Goal: Information Seeking & Learning: Learn about a topic

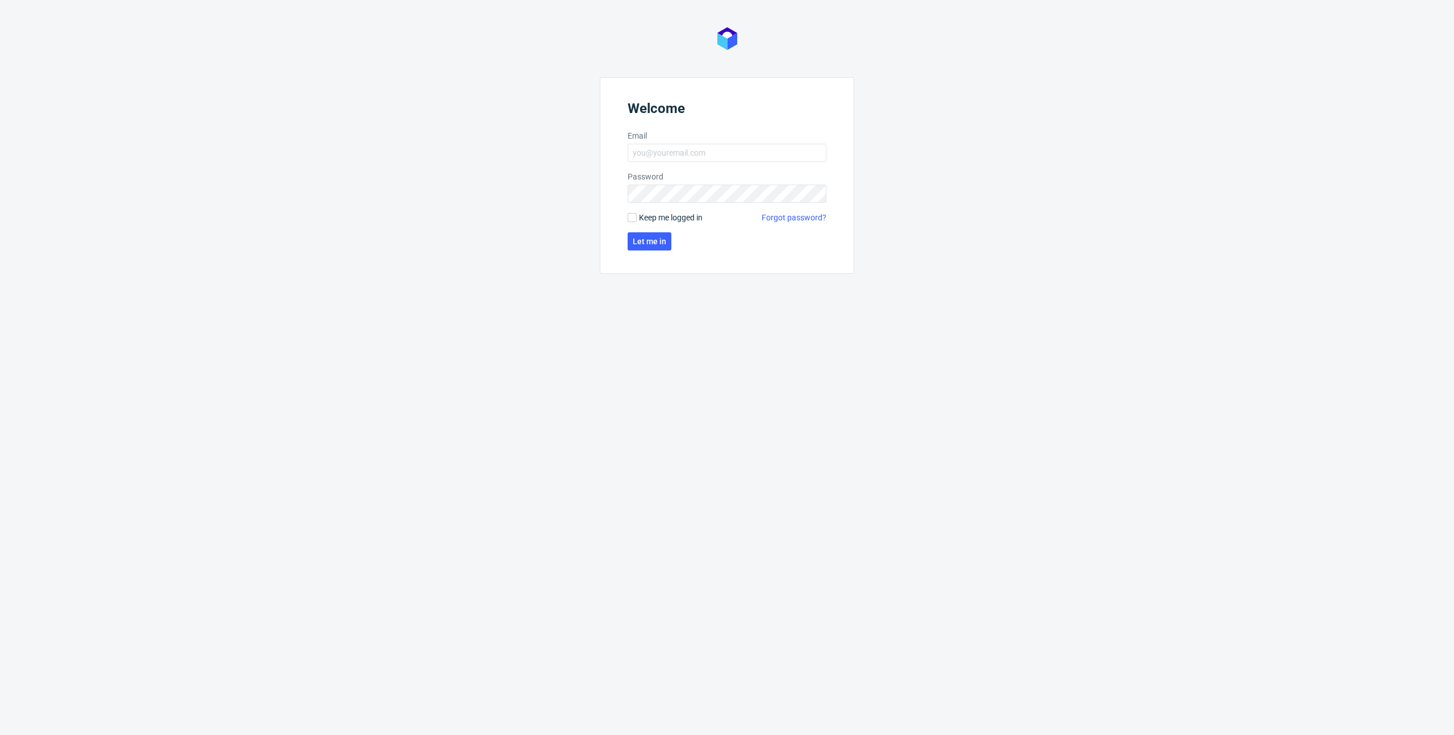
click at [673, 143] on form "Welcome Email Password Keep me logged in Forgot password? Let me in" at bounding box center [727, 175] width 254 height 197
click at [674, 154] on input "Email" at bounding box center [727, 153] width 199 height 18
type input "[PERSON_NAME][EMAIL_ADDRESS][DOMAIN_NAME]"
click at [641, 240] on span "Let me in" at bounding box center [650, 241] width 34 height 8
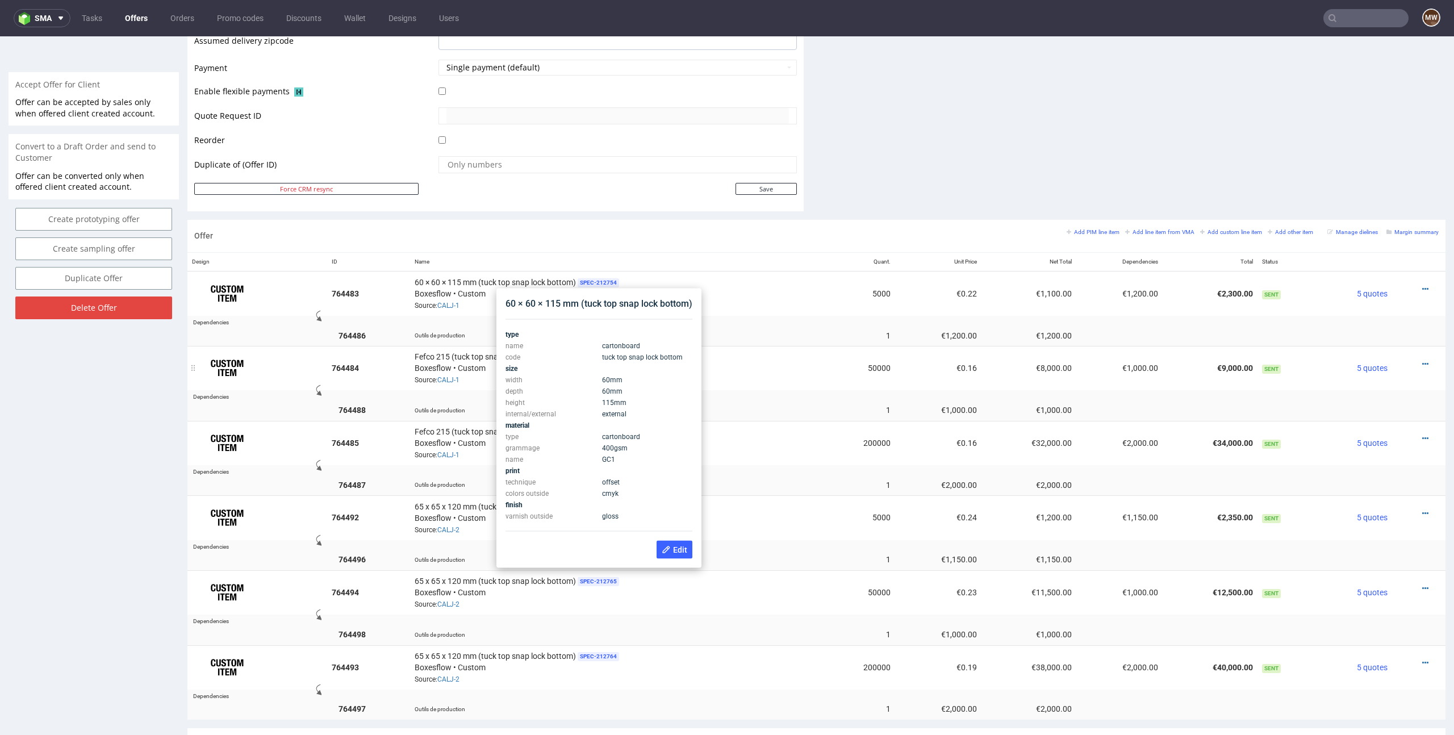
scroll to position [452, 0]
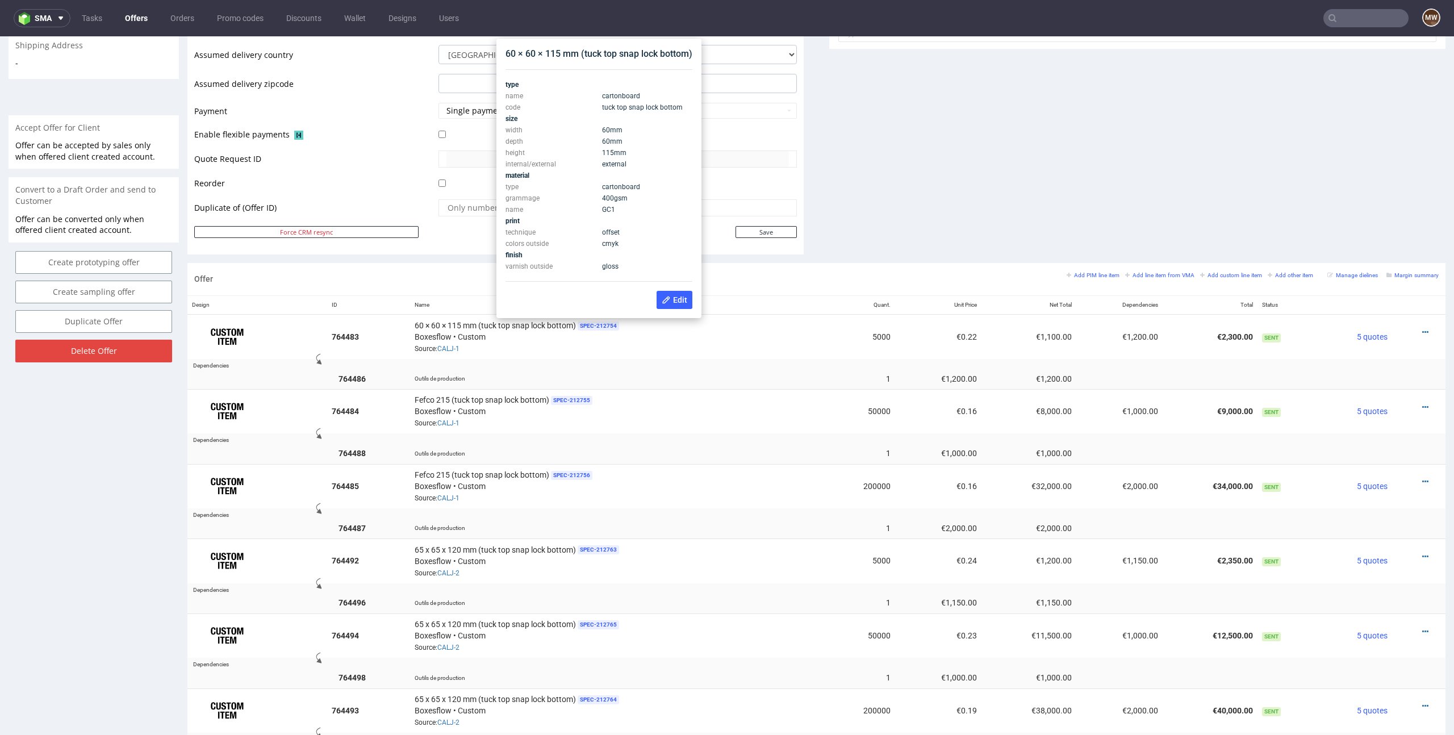
drag, startPoint x: 598, startPoint y: 197, endPoint x: 653, endPoint y: 199, distance: 55.1
click at [653, 199] on tr "grammage 400 gsm" at bounding box center [599, 198] width 187 height 11
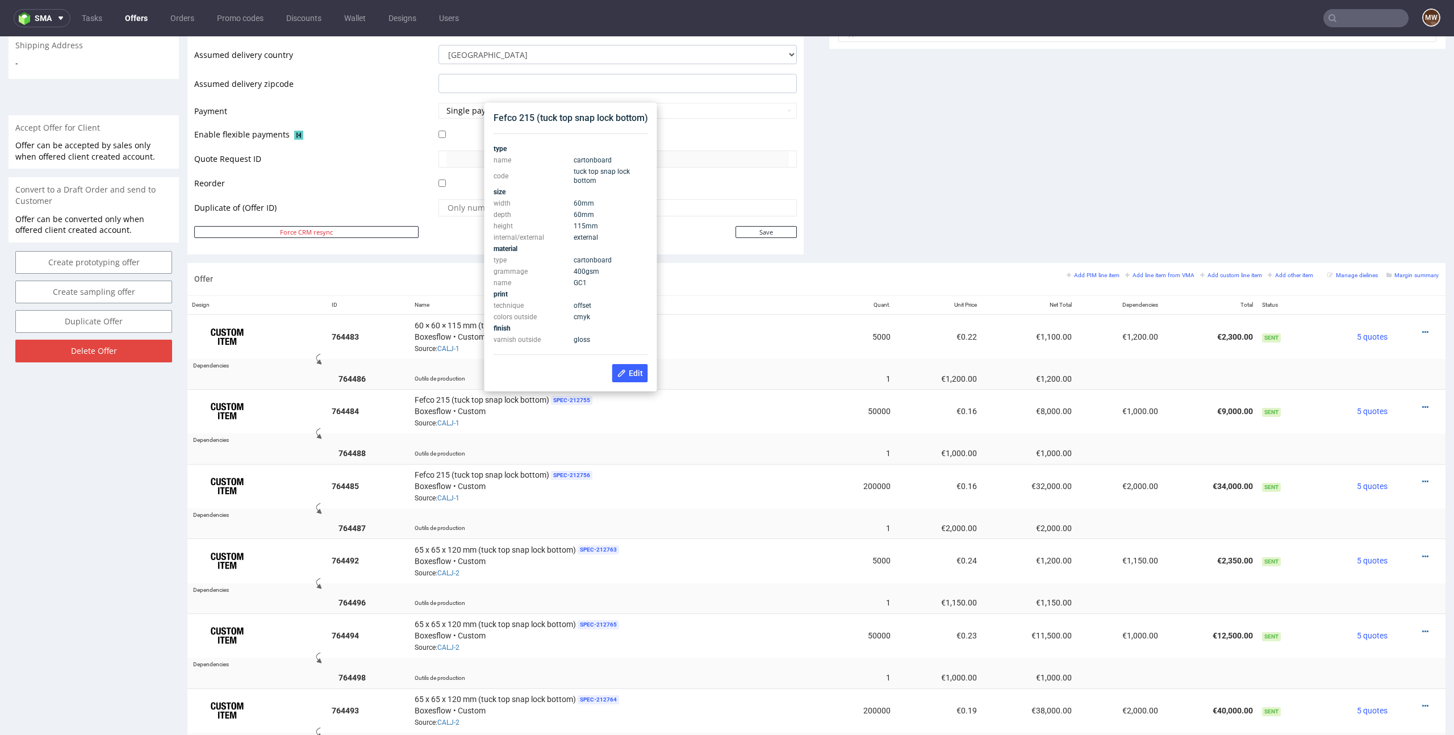
drag, startPoint x: 575, startPoint y: 270, endPoint x: 615, endPoint y: 271, distance: 39.8
click at [615, 271] on td "400 gsm" at bounding box center [609, 271] width 77 height 11
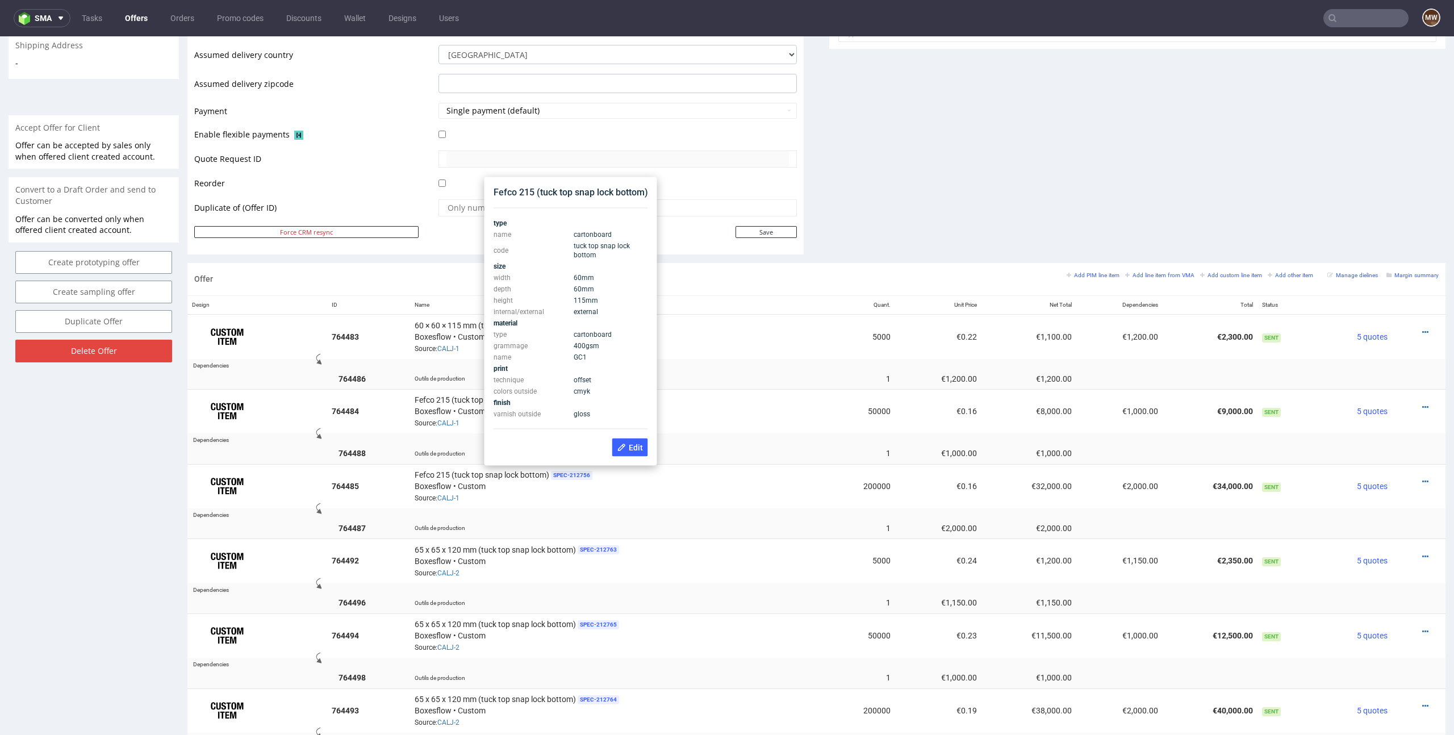
drag, startPoint x: 575, startPoint y: 342, endPoint x: 599, endPoint y: 351, distance: 25.0
click at [599, 351] on tbody "type name cartonboard code tuck top snap lock bottom size width 60 mm depth 60 …" at bounding box center [571, 319] width 154 height 202
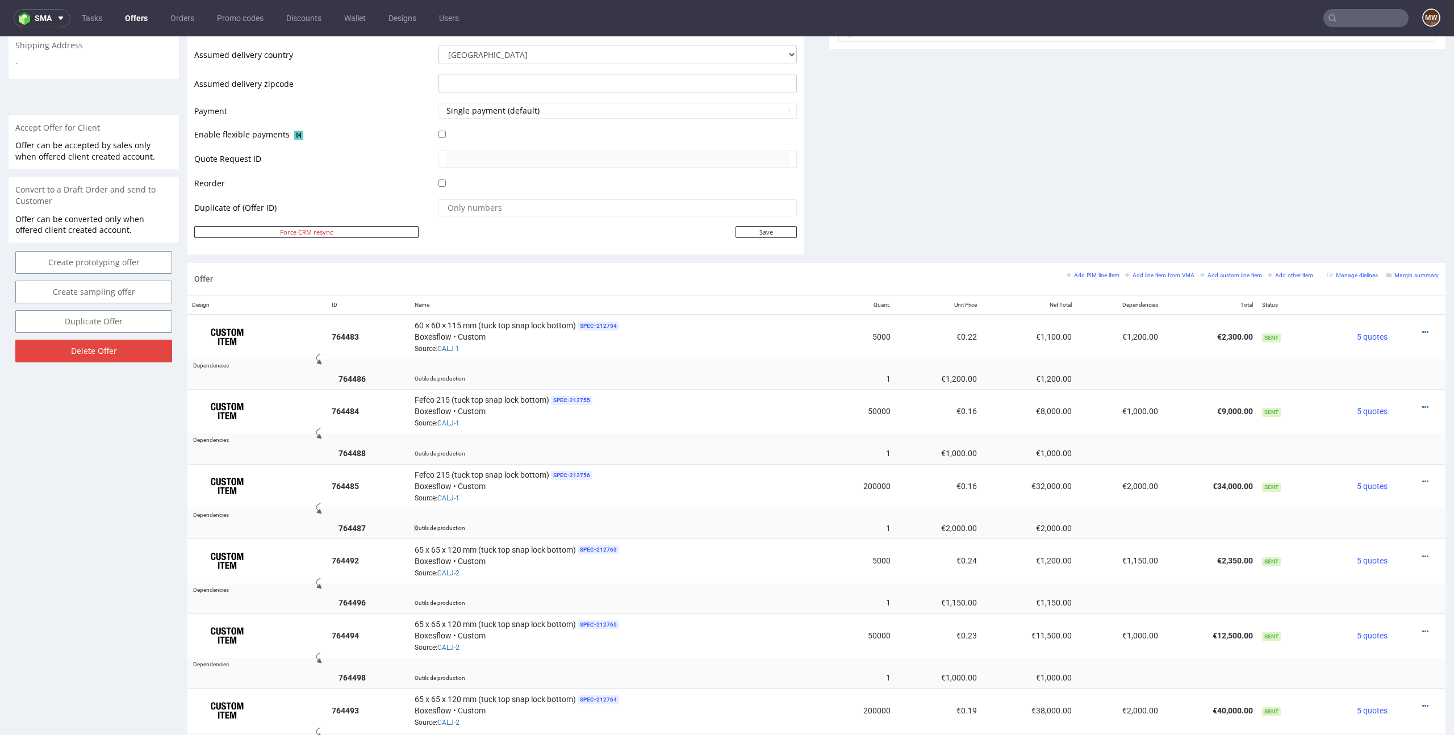
click at [654, 517] on td "Outils de production" at bounding box center [617, 527] width 415 height 21
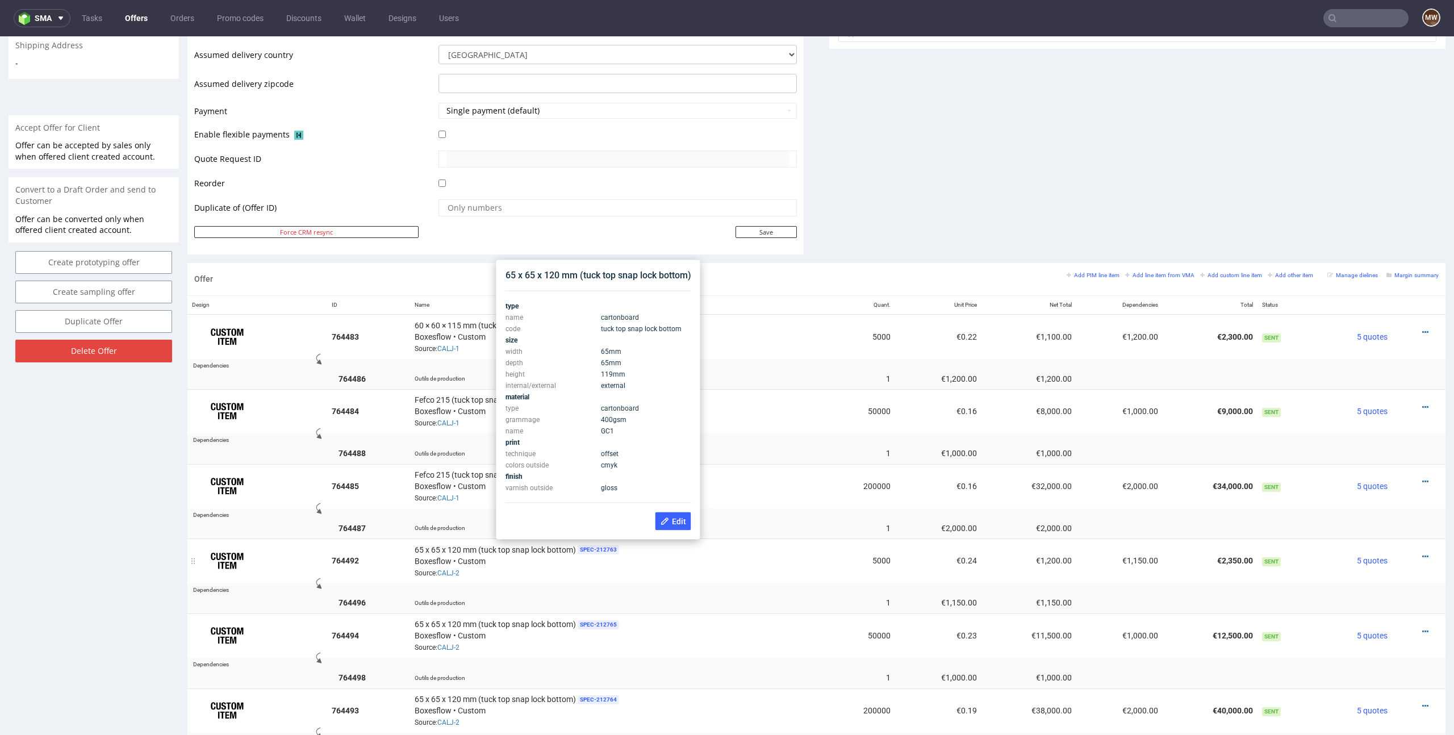
click at [746, 573] on div "65 x 65 x 120 mm (tuck top snap lock bottom) SPEC- 212763 Boxesflow • Custom So…" at bounding box center [618, 560] width 406 height 35
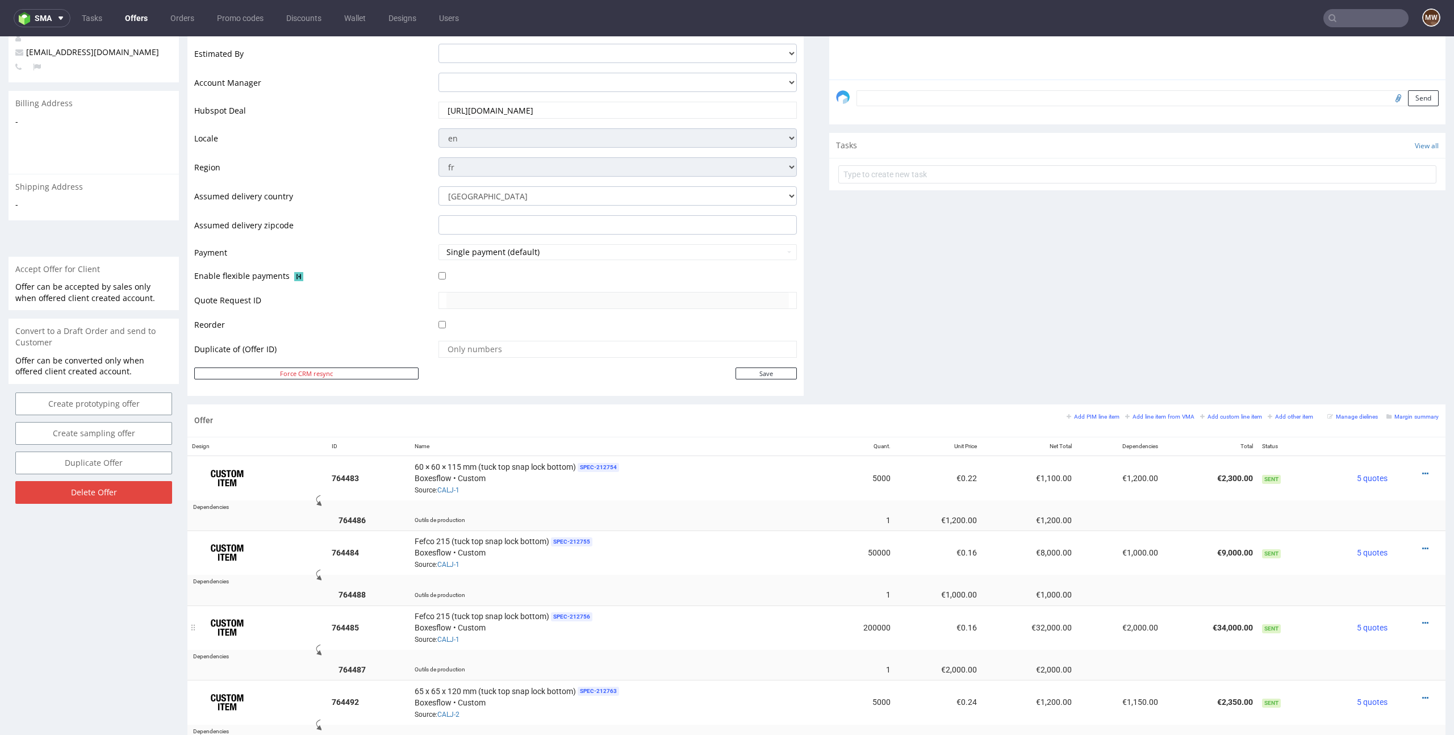
scroll to position [310, 0]
click at [1422, 473] on icon at bounding box center [1425, 475] width 6 height 8
click at [773, 502] on td at bounding box center [886, 506] width 1118 height 9
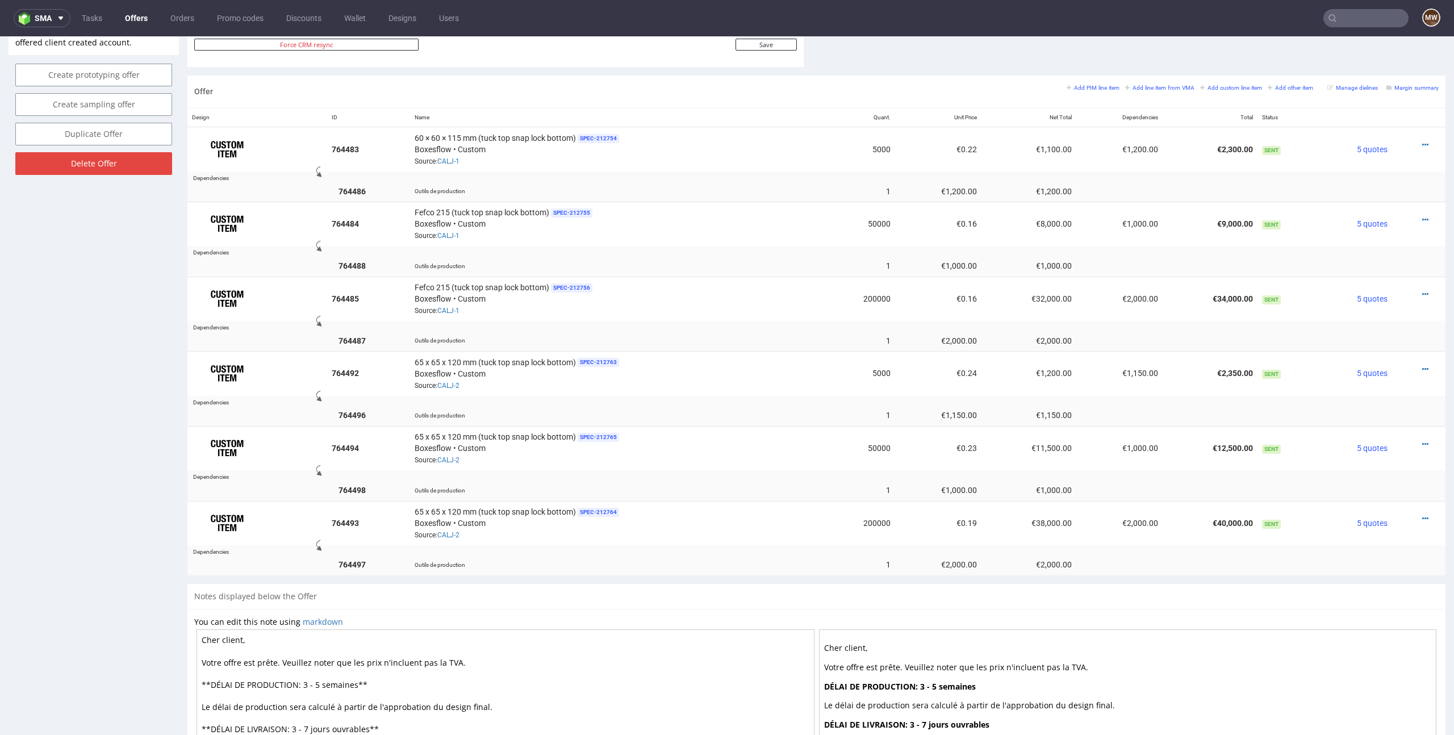
scroll to position [638, 0]
drag, startPoint x: 1184, startPoint y: 294, endPoint x: 1255, endPoint y: 302, distance: 71.4
click at [1255, 302] on tr "764485 Fefco 215 (tuck top snap lock bottom) SPEC- 212756 Boxesflow • Custom So…" at bounding box center [816, 300] width 1258 height 44
click at [1200, 299] on td "€34,000.00" at bounding box center [1210, 300] width 95 height 44
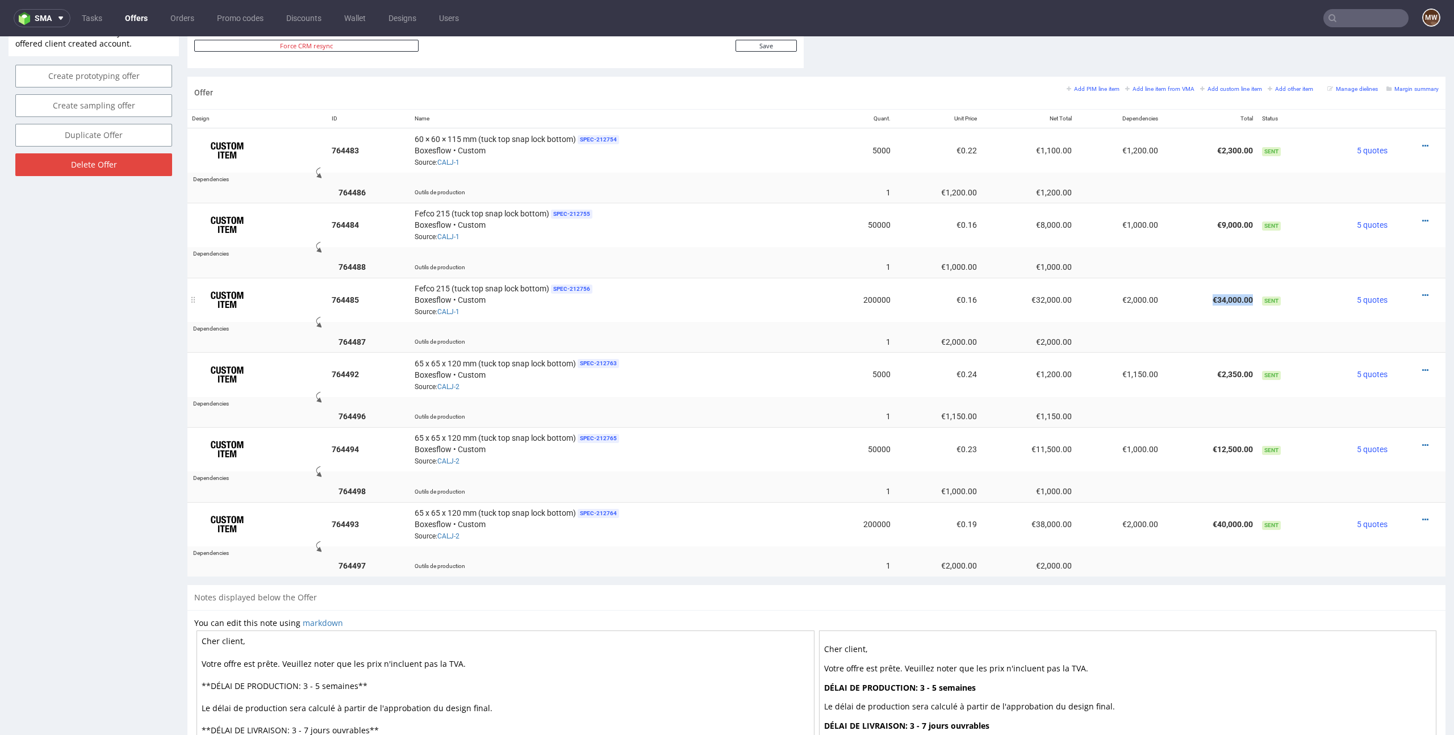
click at [1200, 299] on td "€34,000.00" at bounding box center [1210, 300] width 95 height 44
click at [942, 293] on td "€0.16" at bounding box center [938, 300] width 86 height 44
click at [869, 294] on td "200000" at bounding box center [860, 300] width 70 height 44
click at [869, 296] on td "200000" at bounding box center [860, 300] width 70 height 44
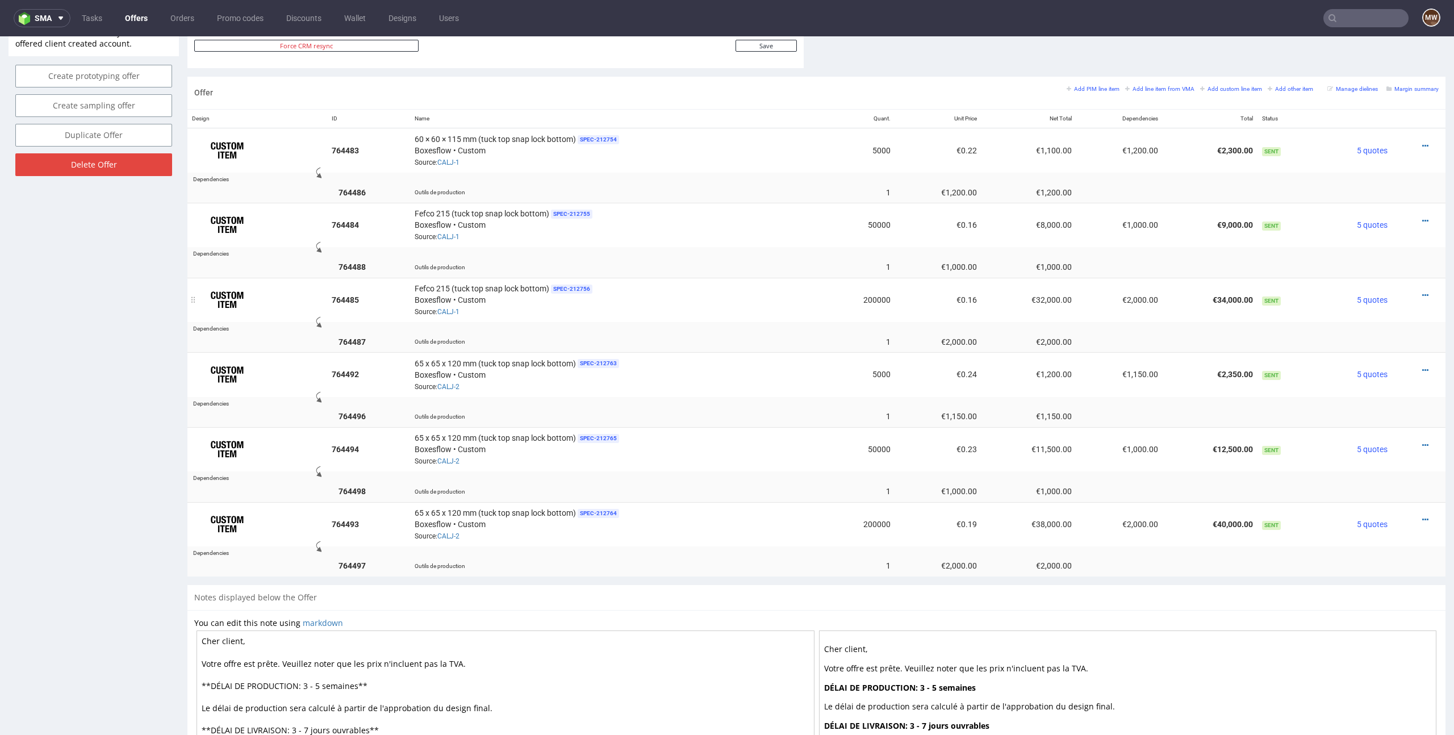
click at [648, 305] on div "Fefco 215 (tuck top snap lock bottom) SPEC- 212756 Boxesflow • Custom Source: C…" at bounding box center [618, 299] width 406 height 35
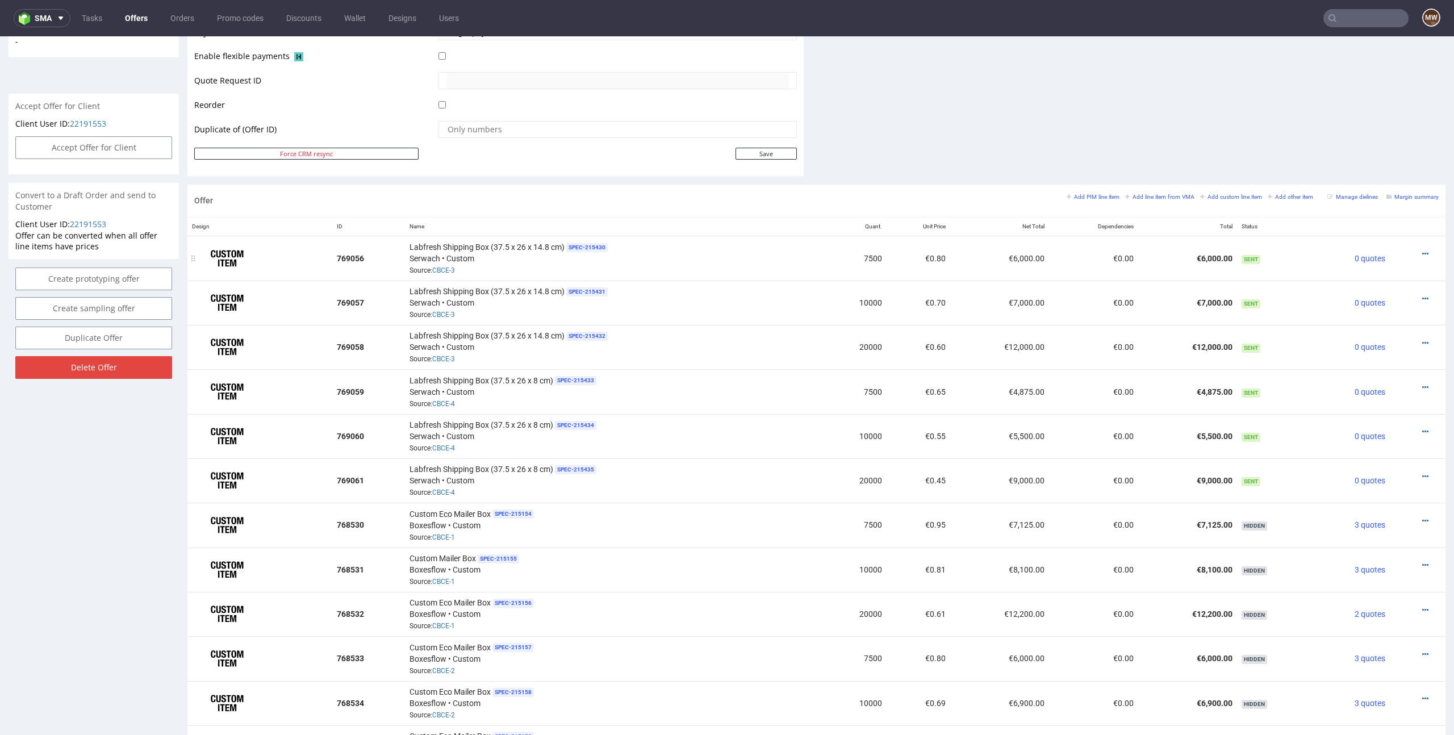
scroll to position [527, 0]
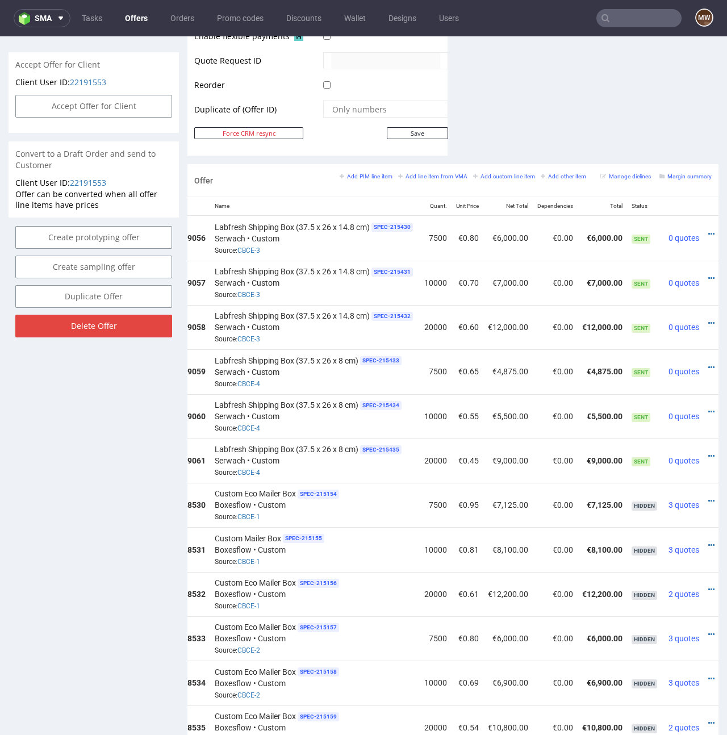
click at [348, 494] on div "Custom Eco Mailer Box SPEC- 215154 Boxesflow • Custom Source: CBCE-1" at bounding box center [315, 504] width 200 height 35
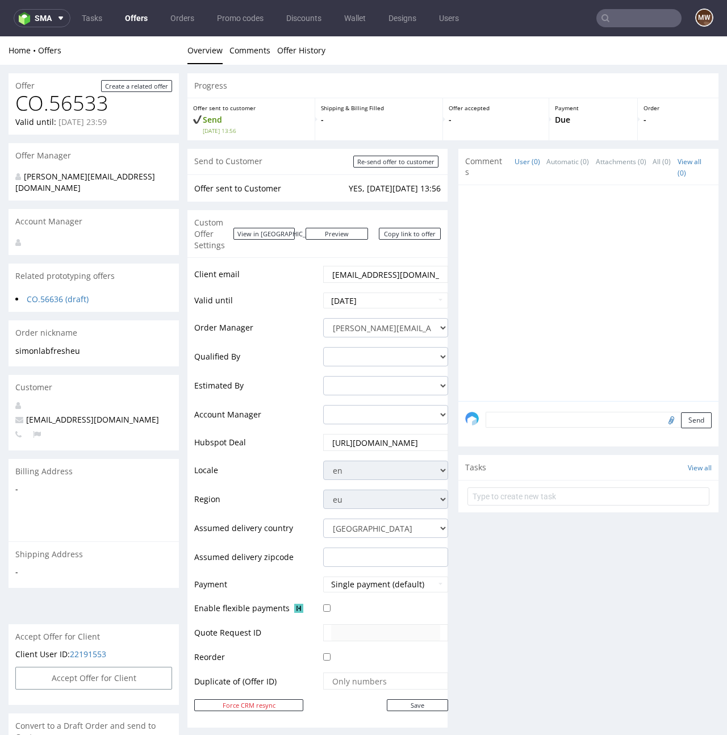
click at [604, 303] on div at bounding box center [591, 296] width 253 height 209
click at [574, 570] on div "Comments User (0) Automatic (0) Attachments (0) All (0) View all (0) Send Tasks…" at bounding box center [588, 443] width 260 height 588
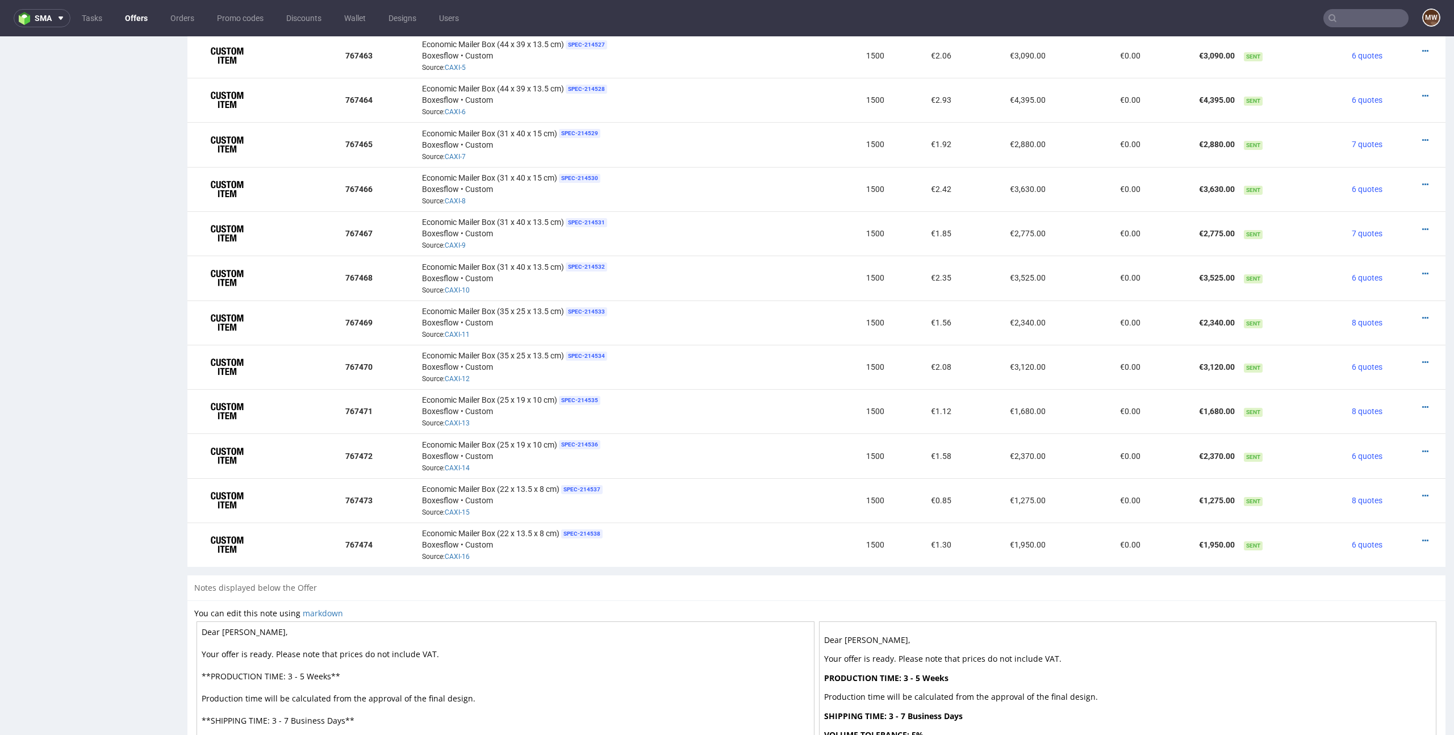
scroll to position [1031, 0]
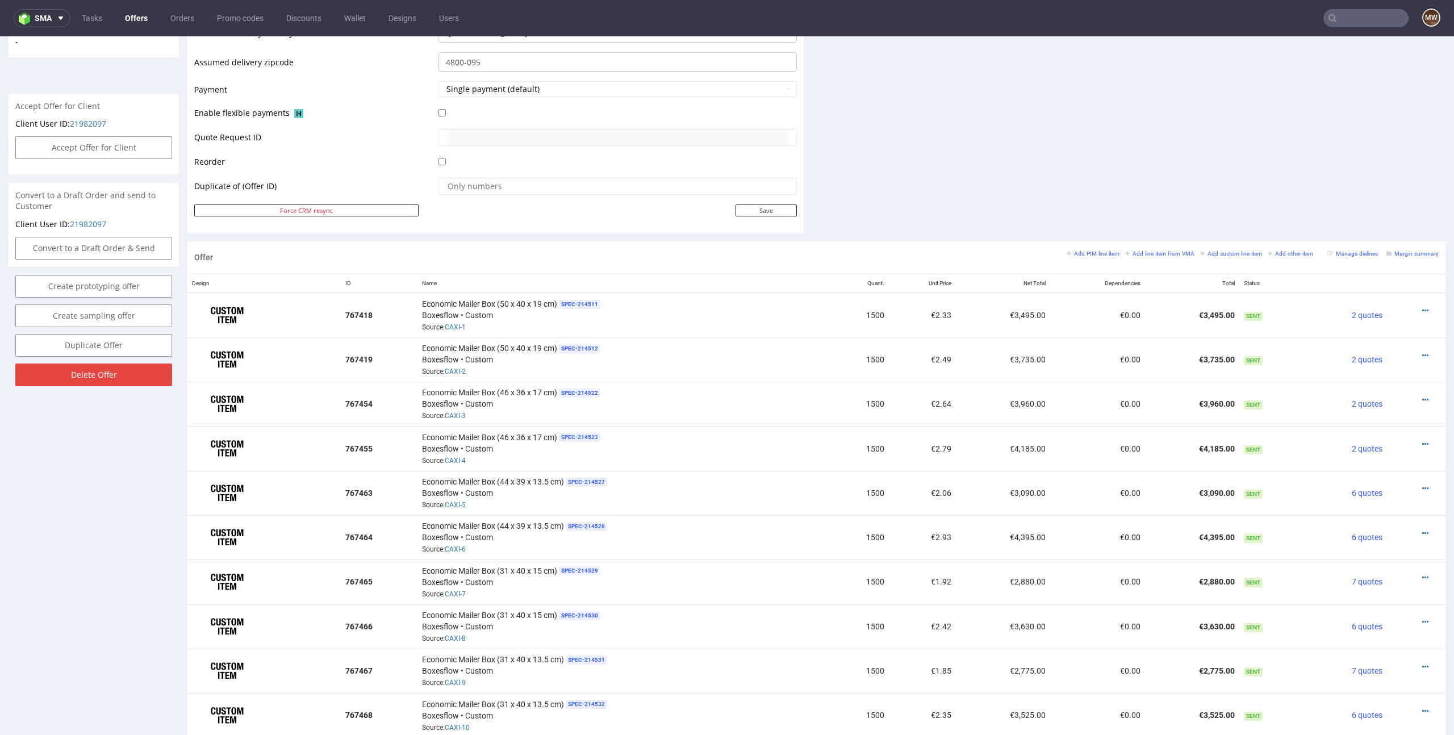
scroll to position [476, 0]
click at [738, 428] on div "Economic Mailer Box (46 x 36 x 17 cm) SPEC- 214523 Boxesflow • Custom Source: C…" at bounding box center [624, 445] width 405 height 35
